Goal: Transaction & Acquisition: Purchase product/service

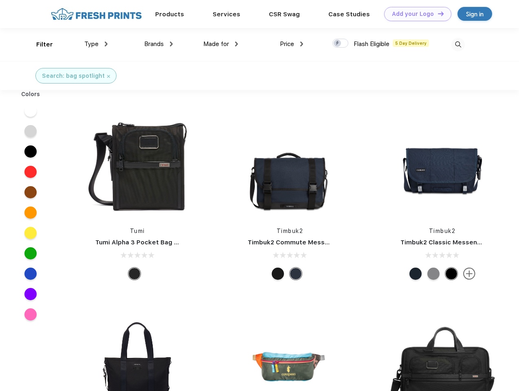
scroll to position [0, 0]
click at [415, 14] on link "Add your Logo Design Tool" at bounding box center [417, 14] width 67 height 14
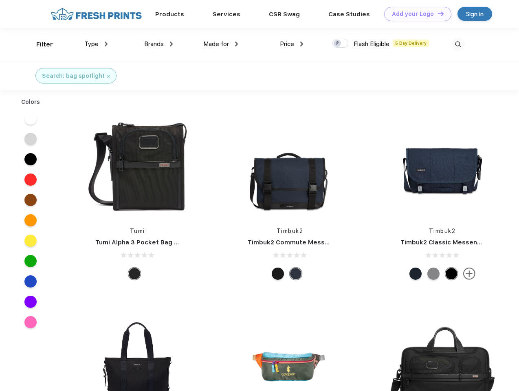
click at [0, 0] on div "Design Tool" at bounding box center [0, 0] width 0 height 0
click at [437, 13] on link "Add your Logo Design Tool" at bounding box center [417, 14] width 67 height 14
click at [39, 44] on div "Filter" at bounding box center [44, 44] width 17 height 9
click at [96, 44] on span "Type" at bounding box center [91, 43] width 14 height 7
click at [158, 44] on span "Brands" at bounding box center [154, 43] width 20 height 7
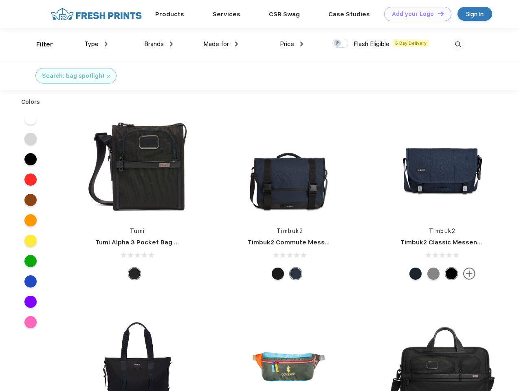
click at [221, 44] on span "Made for" at bounding box center [216, 43] width 26 height 7
click at [292, 44] on span "Price" at bounding box center [287, 43] width 14 height 7
click at [341, 44] on div at bounding box center [340, 43] width 16 height 9
click at [338, 44] on input "checkbox" at bounding box center [334, 40] width 5 height 5
click at [458, 44] on img at bounding box center [457, 44] width 13 height 13
